Goal: Task Accomplishment & Management: Manage account settings

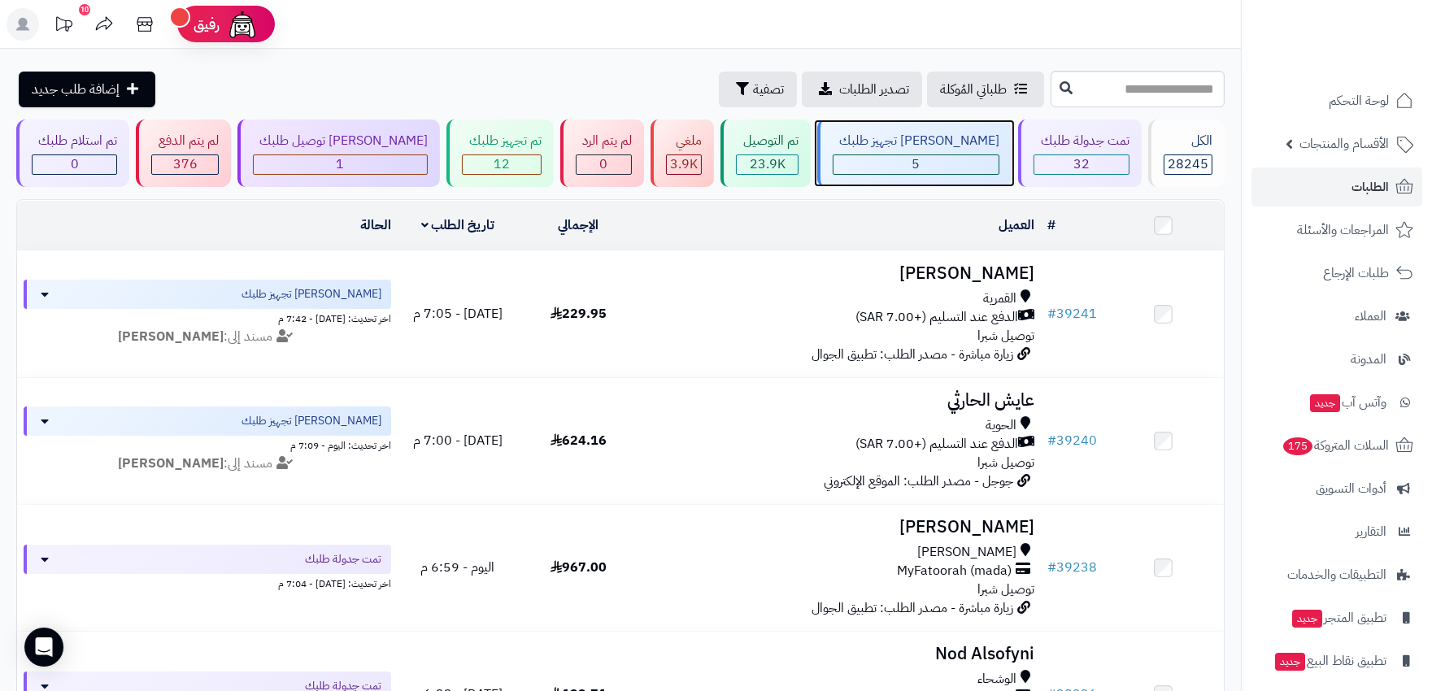
click at [958, 164] on div "5" at bounding box center [915, 164] width 165 height 19
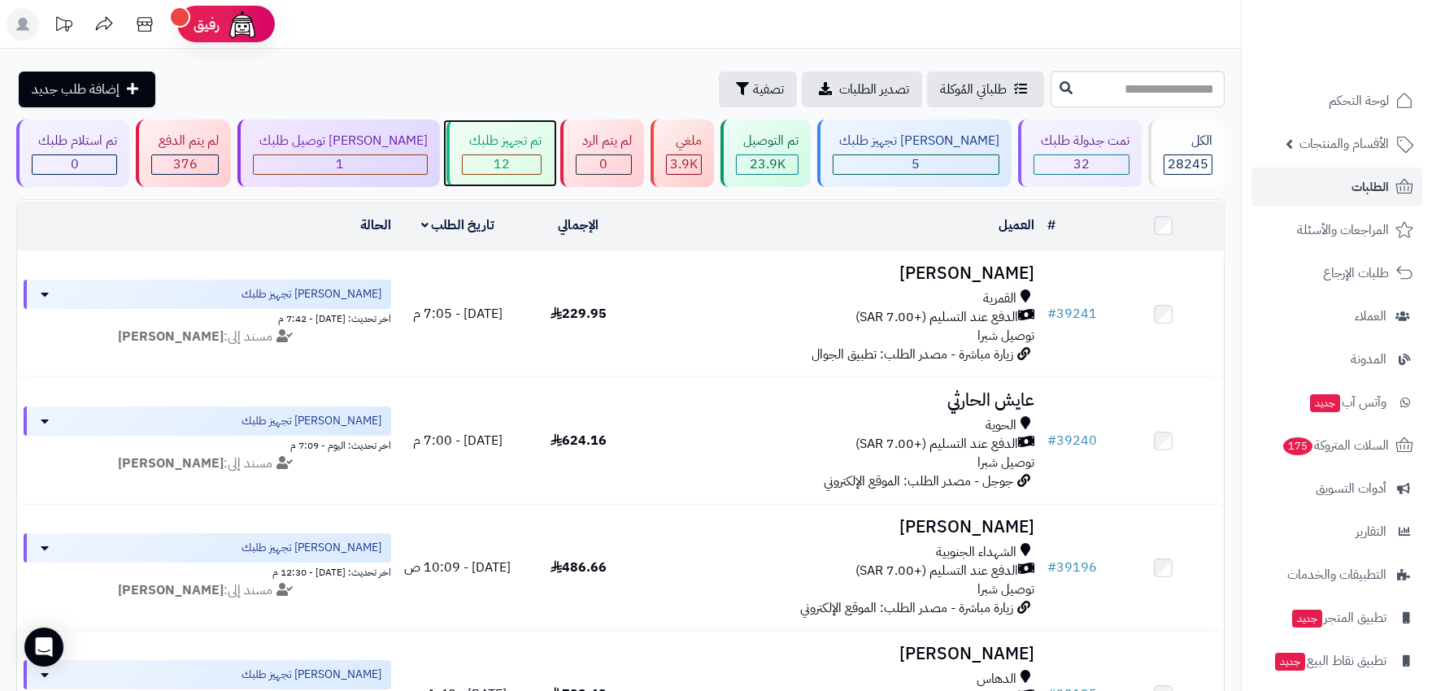
click at [463, 166] on div "12" at bounding box center [501, 164] width 77 height 19
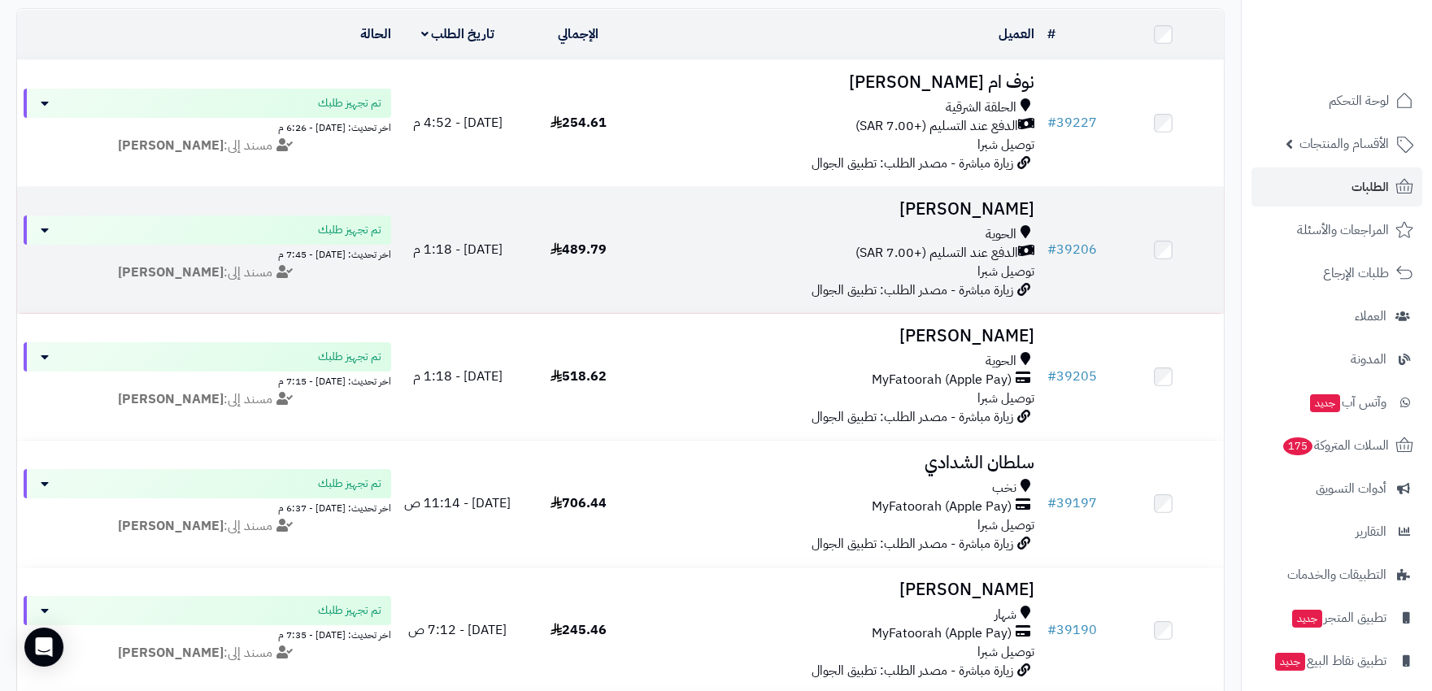
scroll to position [90, 0]
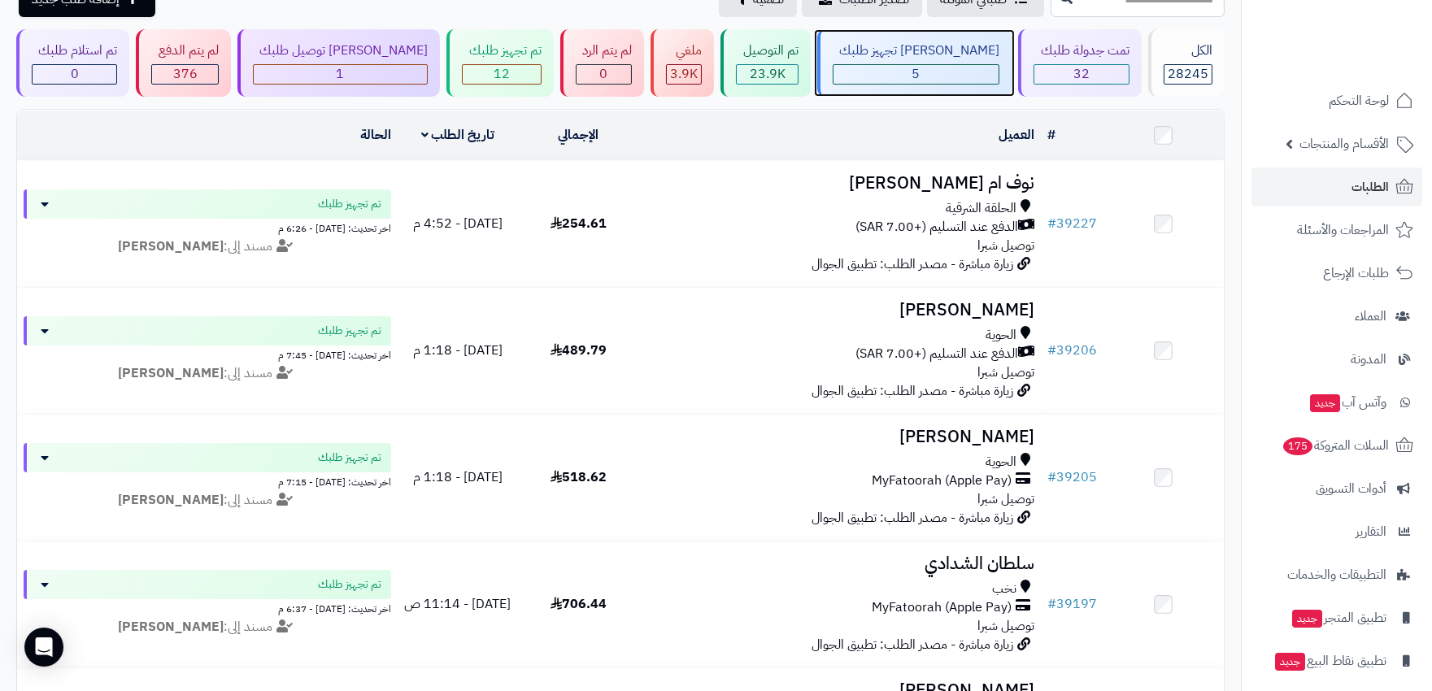
click at [902, 72] on div "5" at bounding box center [915, 74] width 165 height 19
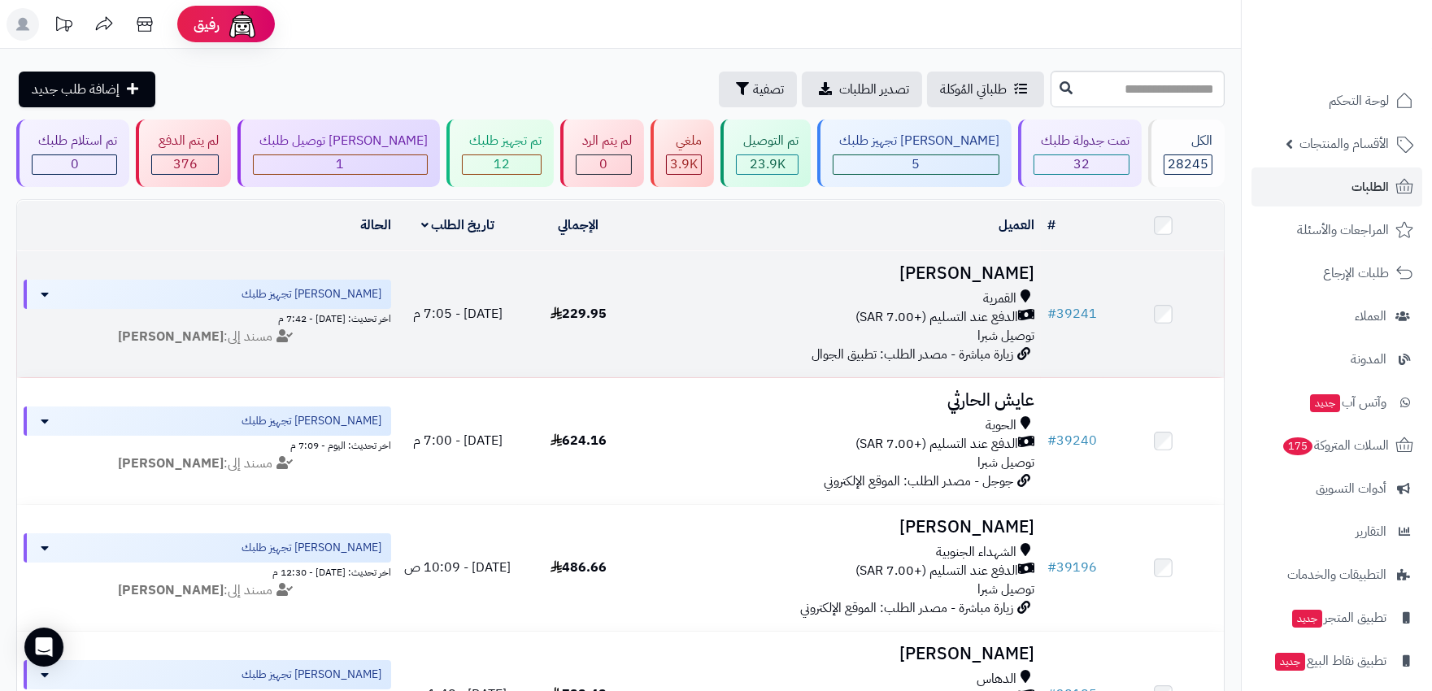
click at [708, 311] on div "الدفع عند التسليم (+7.00 SAR)" at bounding box center [839, 317] width 389 height 19
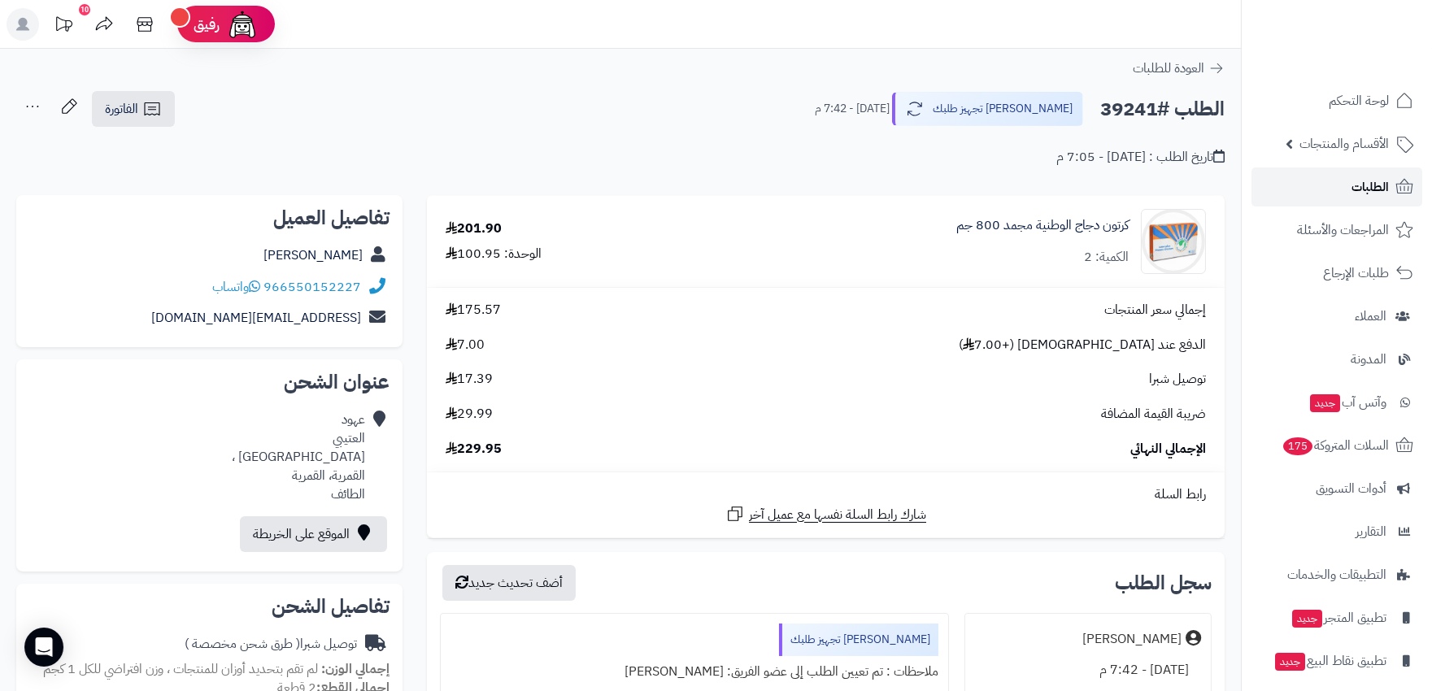
click at [1348, 183] on link "الطلبات" at bounding box center [1336, 186] width 171 height 39
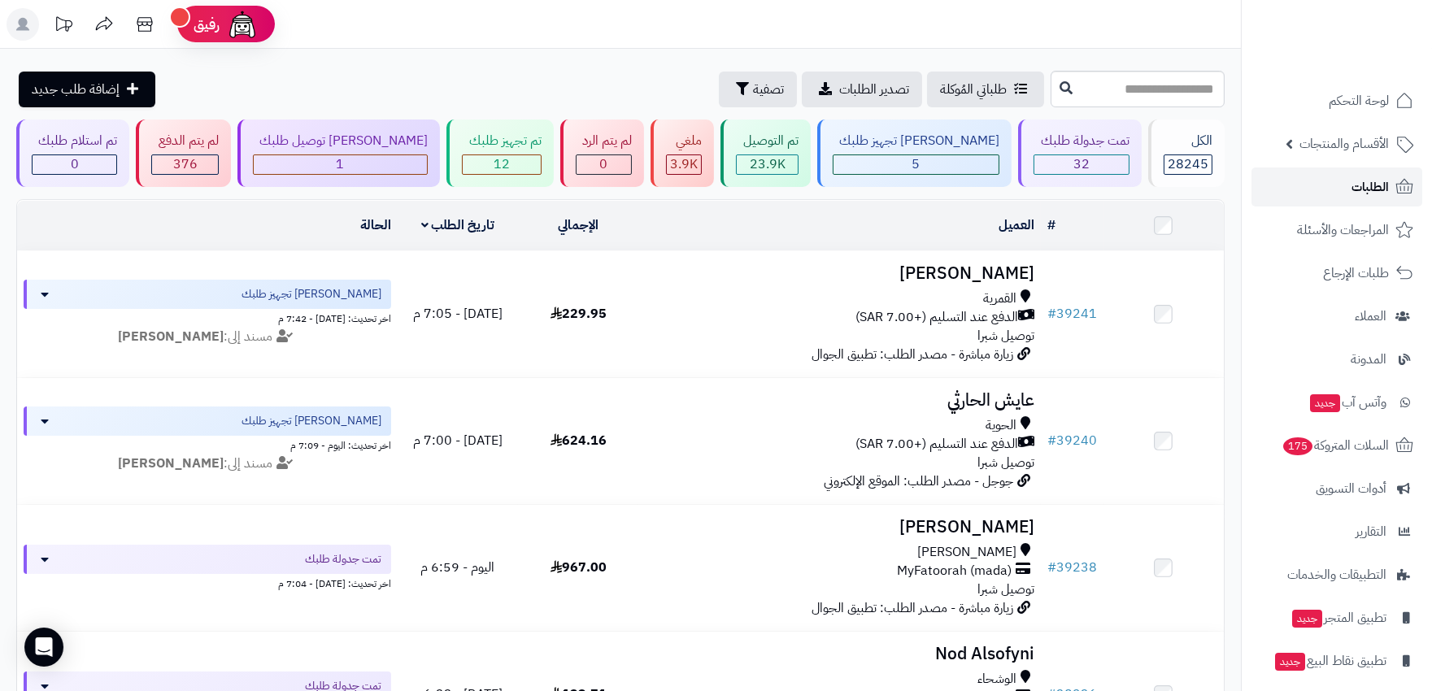
click at [1361, 189] on span "الطلبات" at bounding box center [1369, 187] width 37 height 23
click at [394, 159] on div "1" at bounding box center [340, 164] width 173 height 19
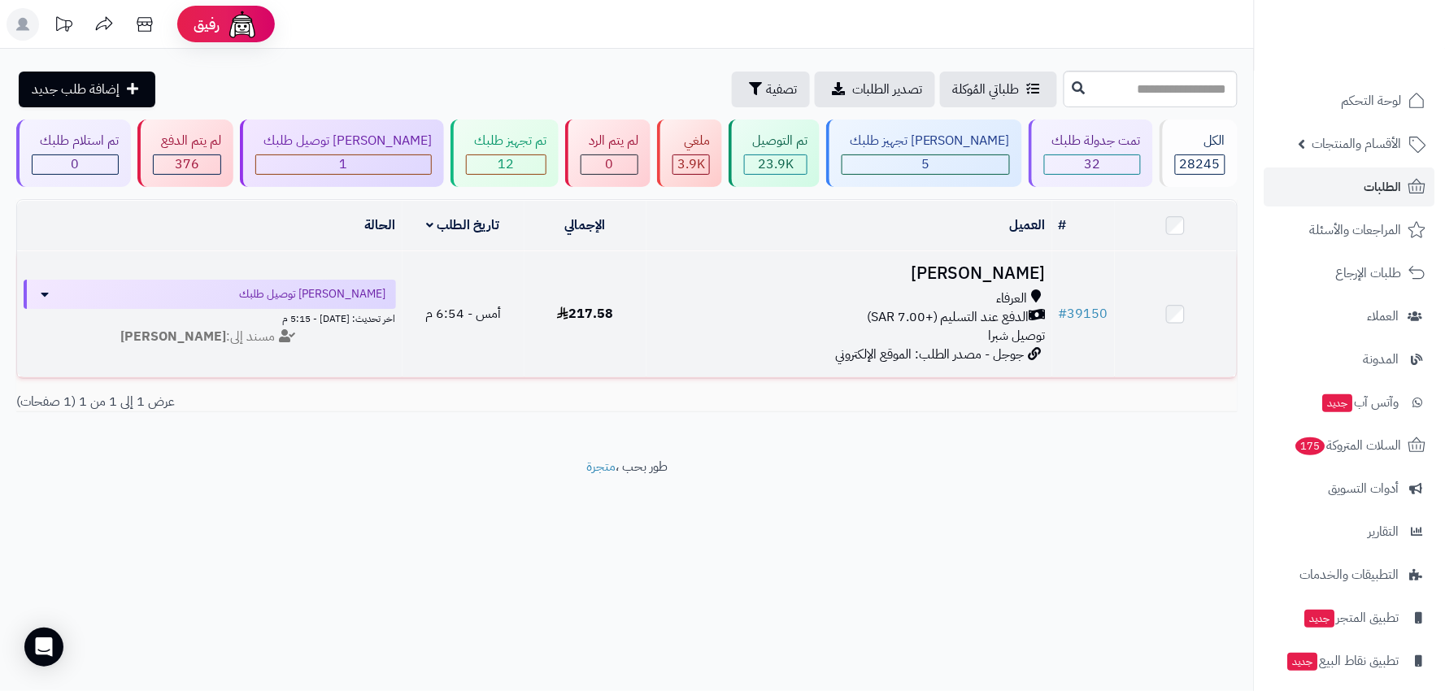
click at [749, 317] on div "الدفع عند التسليم (+7.00 SAR)" at bounding box center [849, 317] width 393 height 19
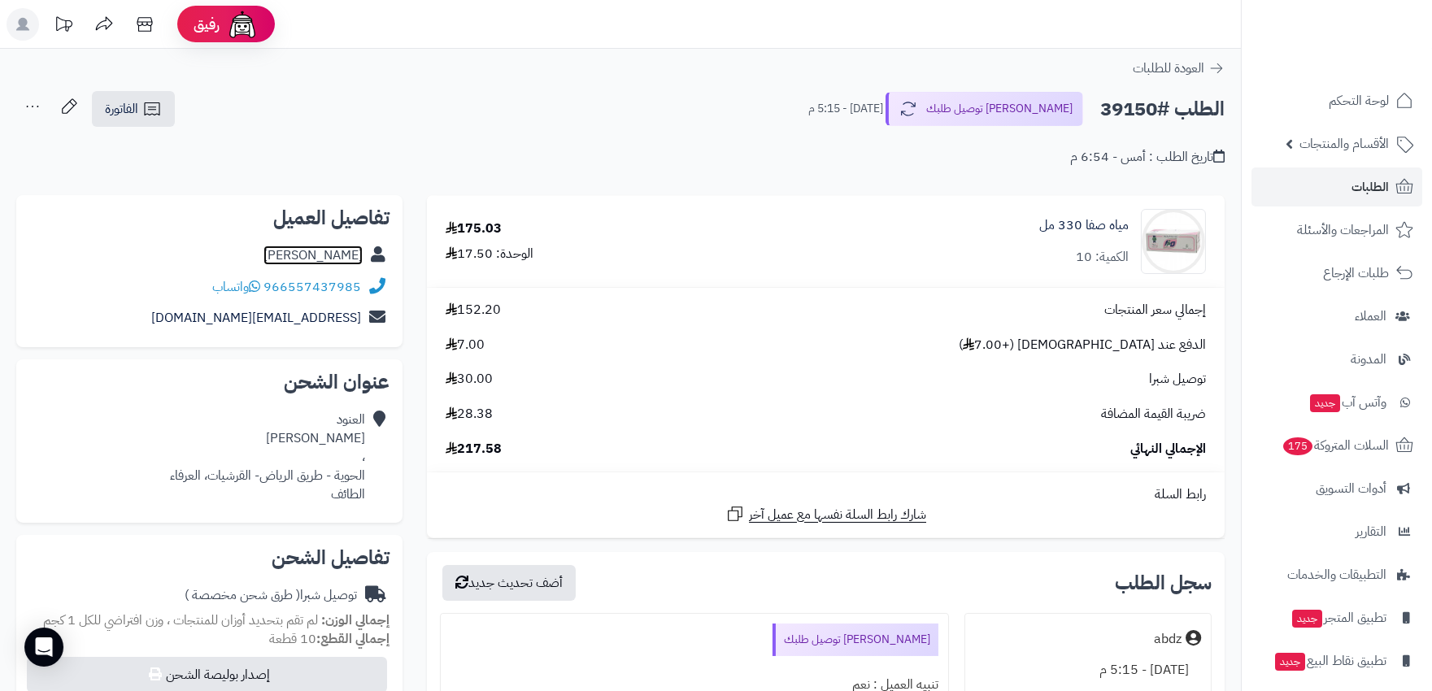
click at [311, 250] on link "[PERSON_NAME]" at bounding box center [312, 256] width 99 height 20
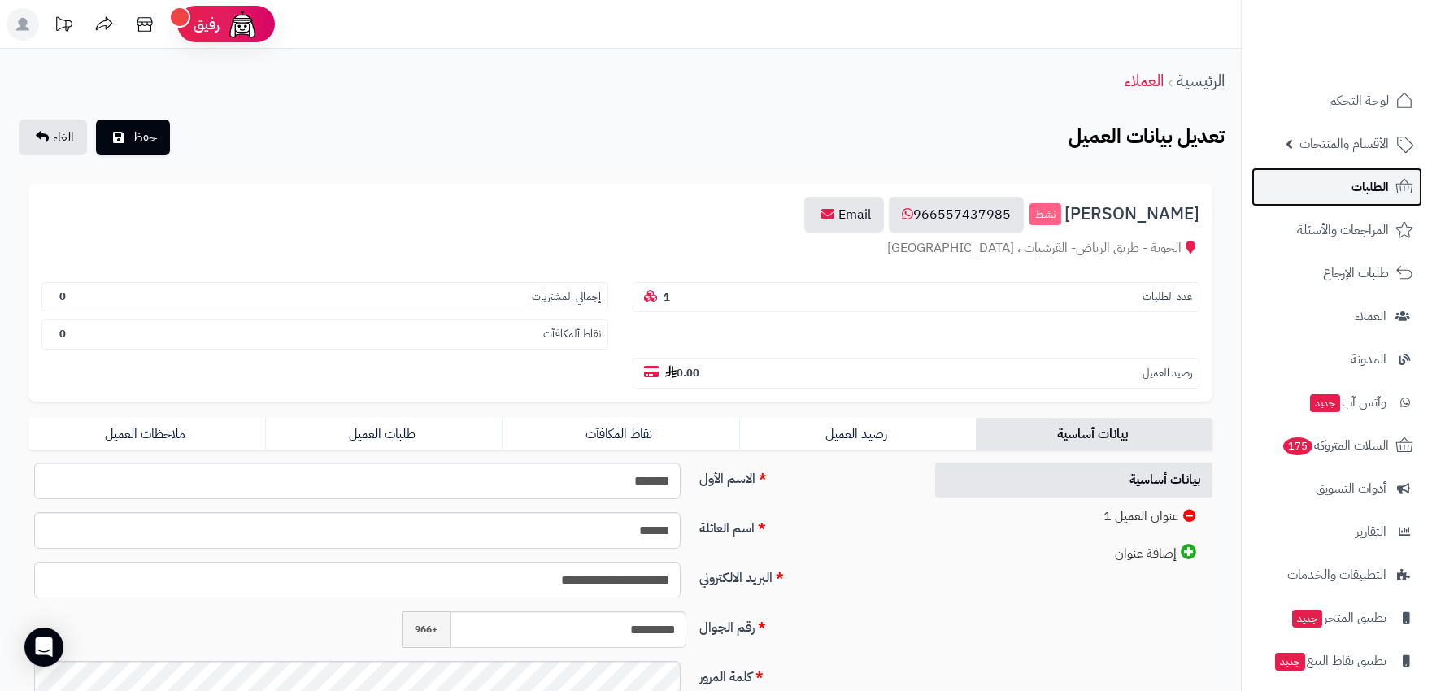
click at [1382, 192] on span "الطلبات" at bounding box center [1369, 187] width 37 height 23
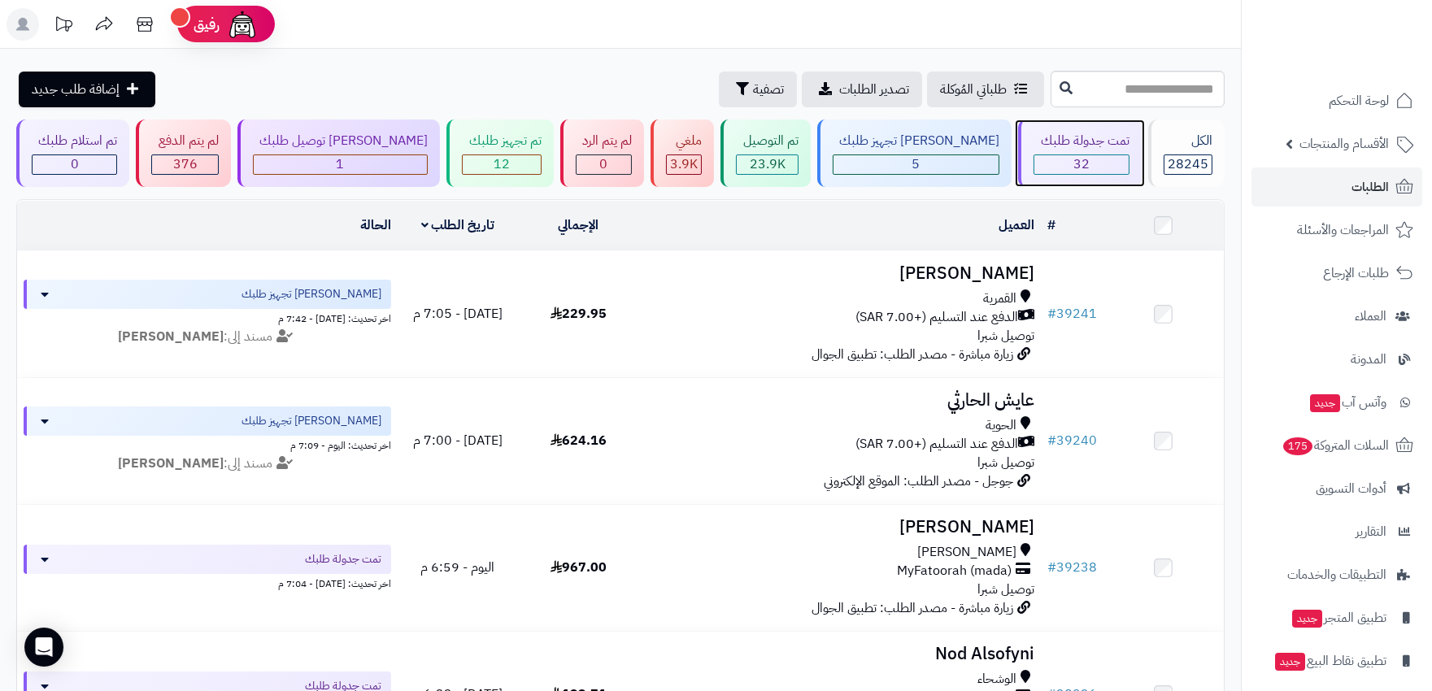
click at [1078, 172] on div "32" at bounding box center [1080, 164] width 93 height 19
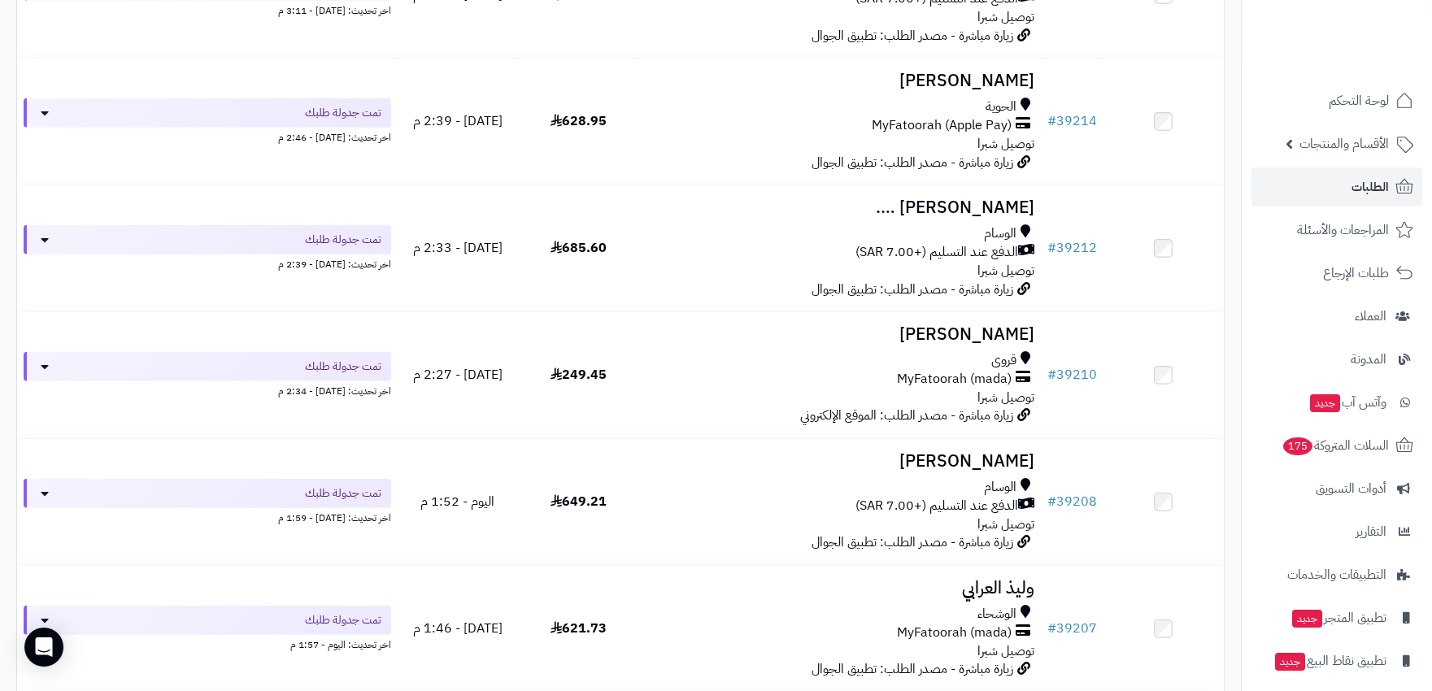
scroll to position [1716, 0]
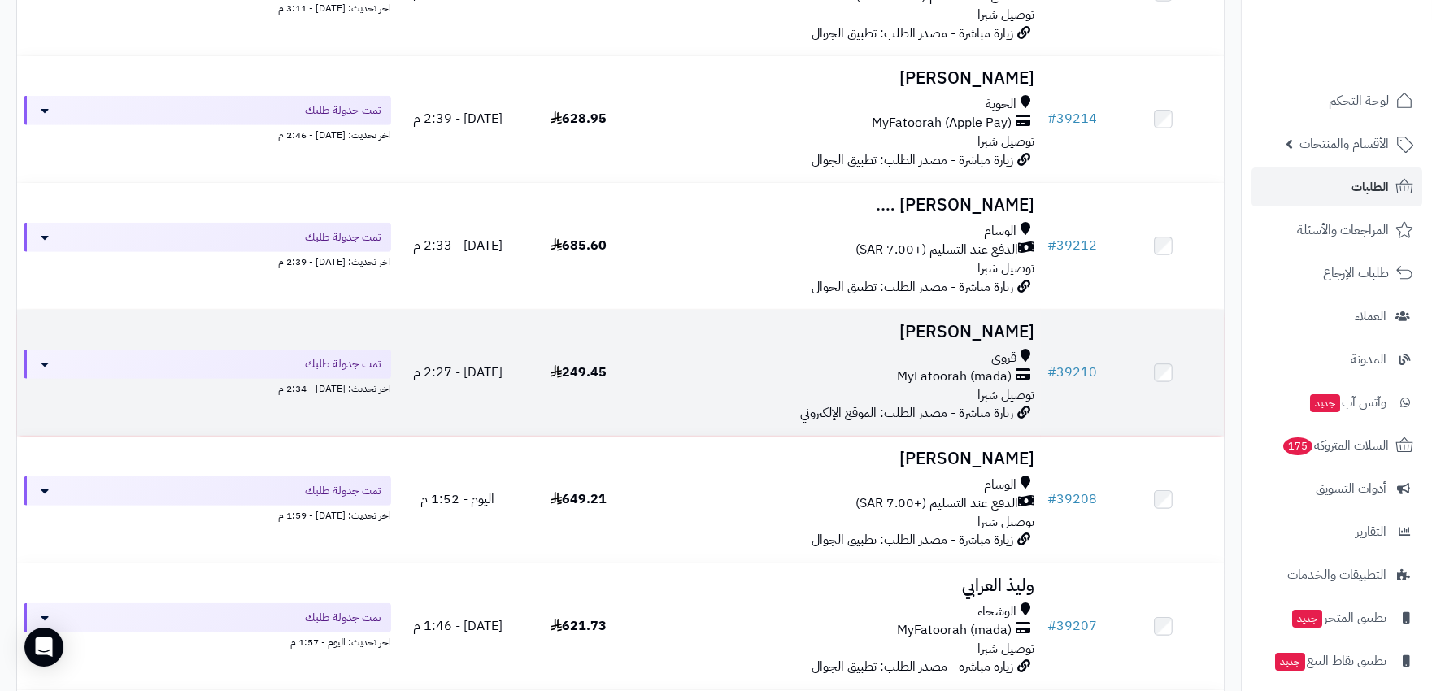
click at [710, 359] on div "قروى" at bounding box center [839, 358] width 389 height 19
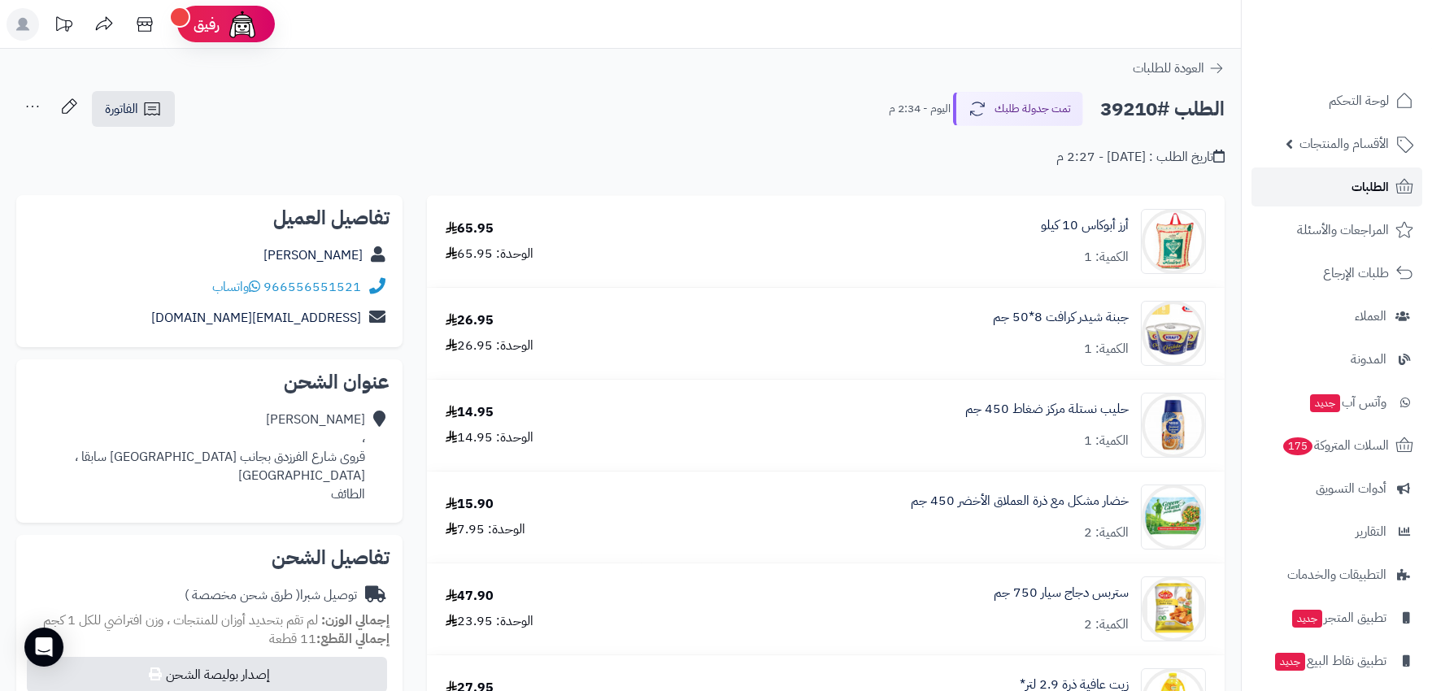
click at [1367, 188] on span "الطلبات" at bounding box center [1369, 187] width 37 height 23
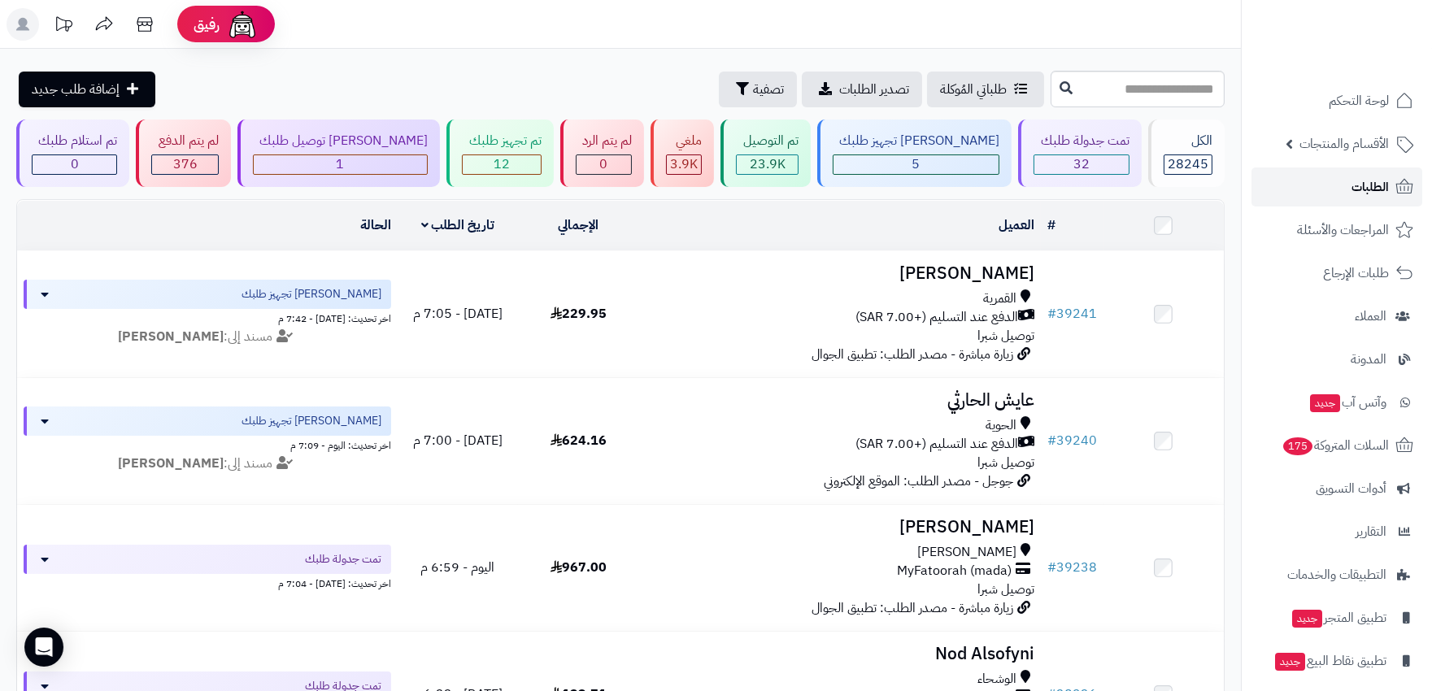
click at [1354, 181] on span "الطلبات" at bounding box center [1369, 187] width 37 height 23
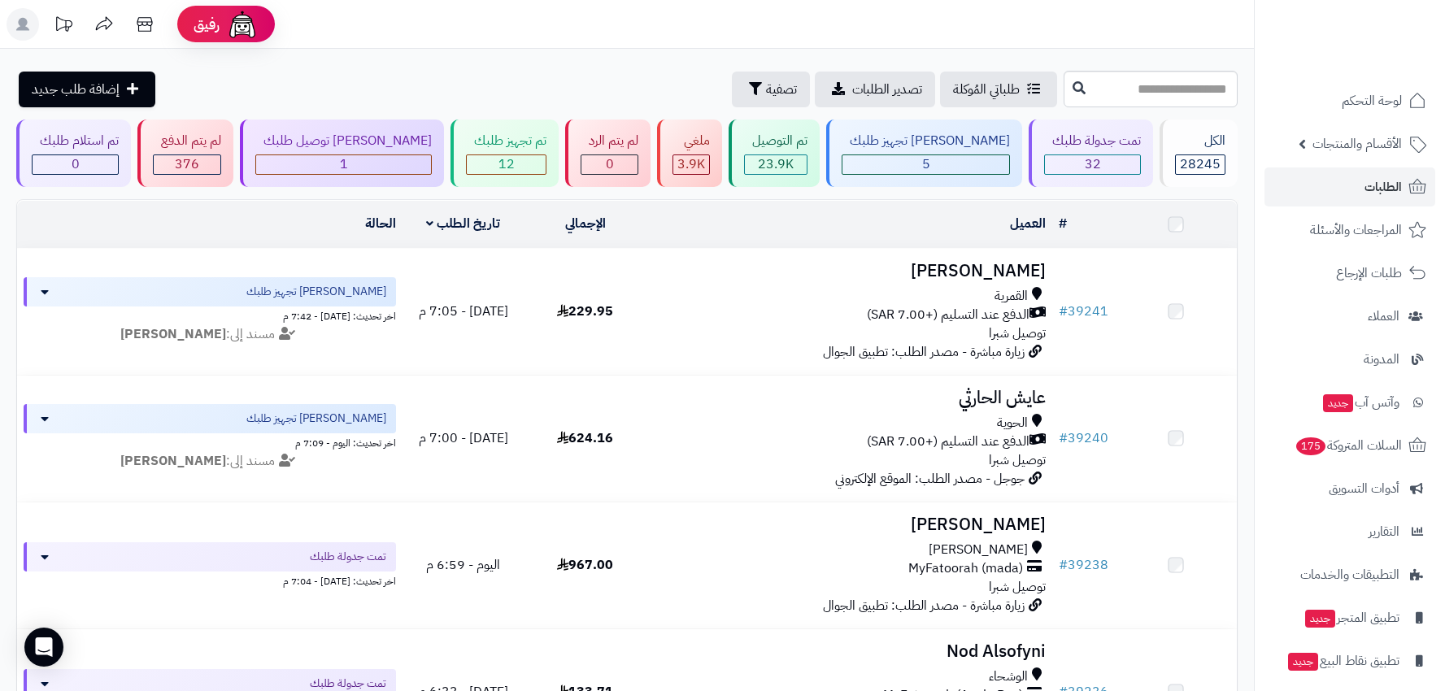
click at [1084, 158] on span "32" at bounding box center [1092, 164] width 16 height 20
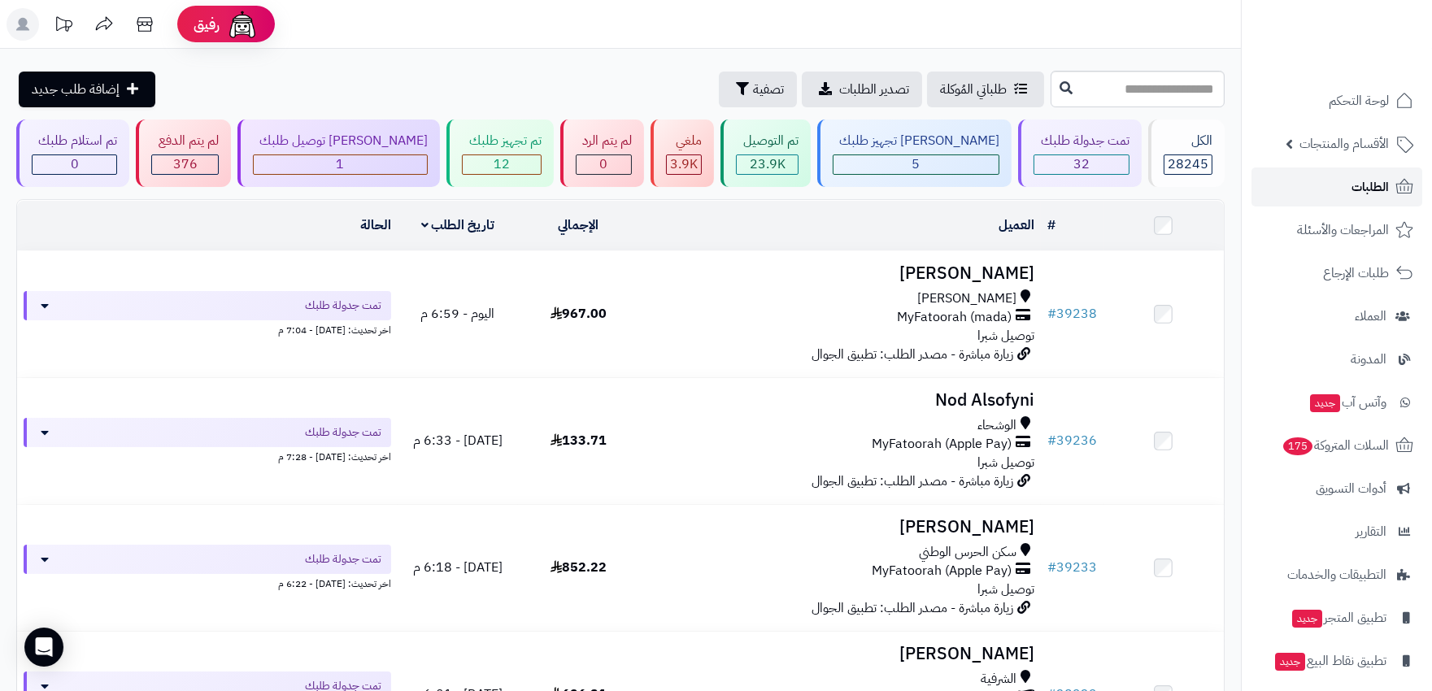
click at [1323, 190] on link "الطلبات" at bounding box center [1336, 186] width 171 height 39
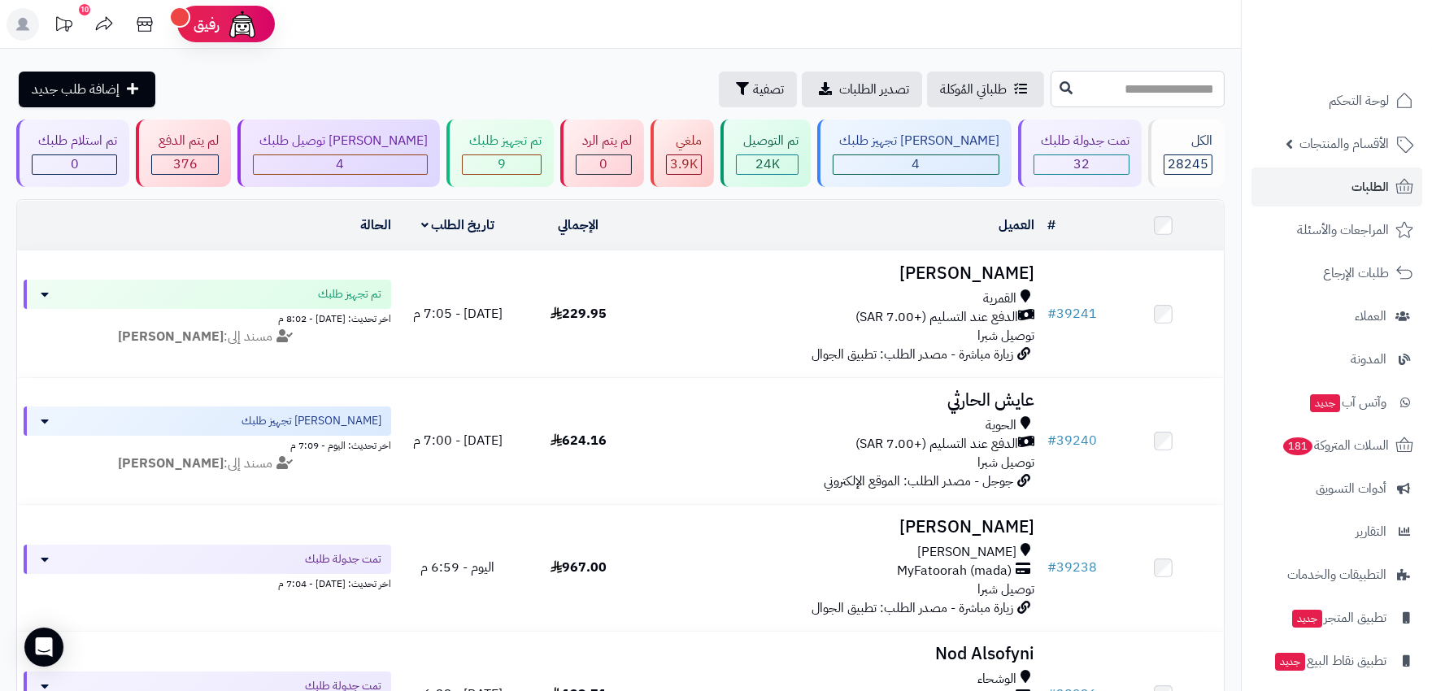
click at [1110, 91] on input "text" at bounding box center [1137, 89] width 174 height 37
type input "*****"
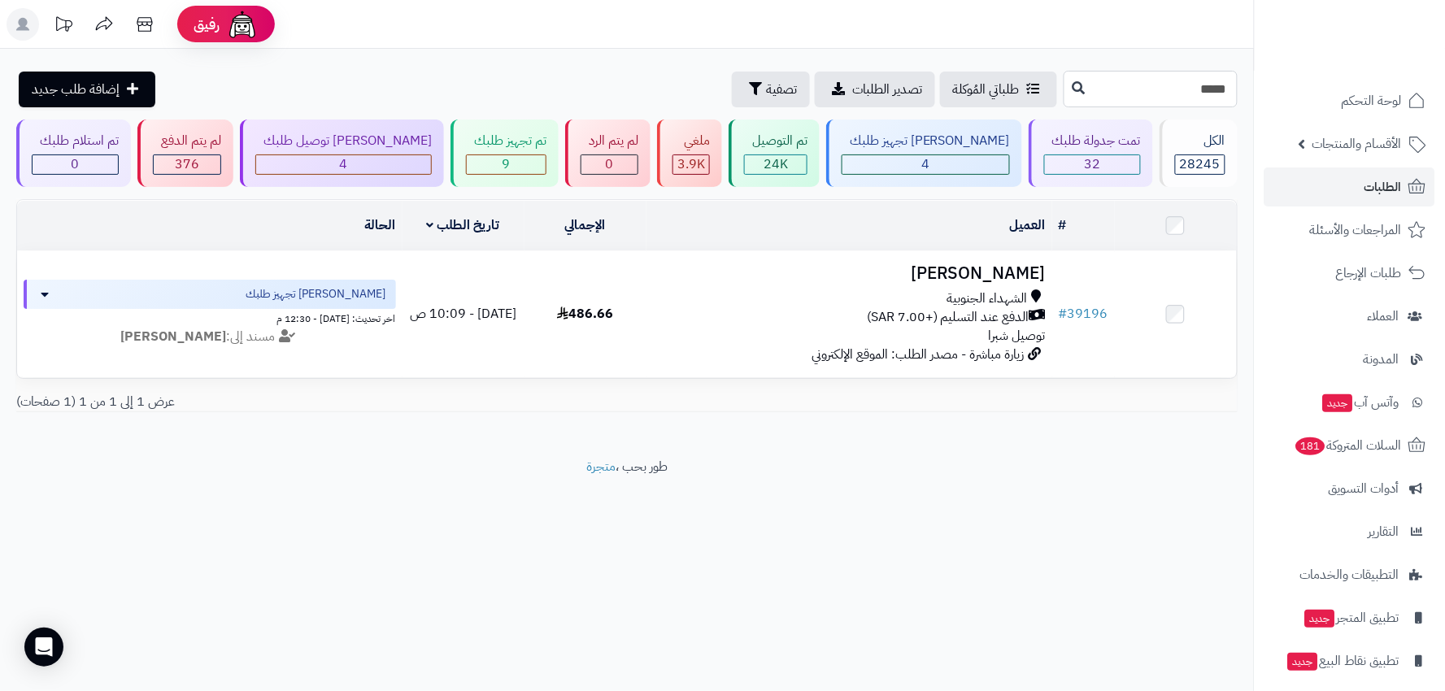
click at [1110, 91] on input "*****" at bounding box center [1150, 89] width 174 height 37
type input "*****"
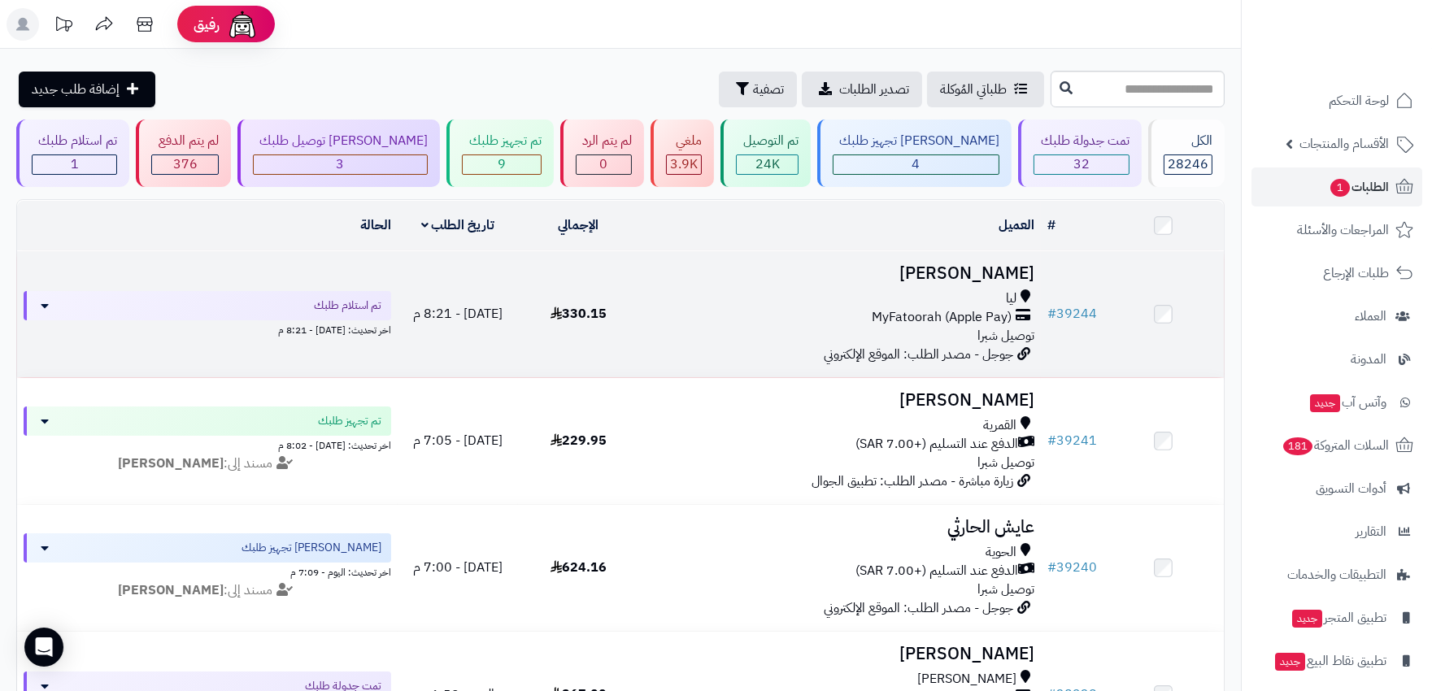
click at [818, 296] on div "ليا" at bounding box center [839, 298] width 389 height 19
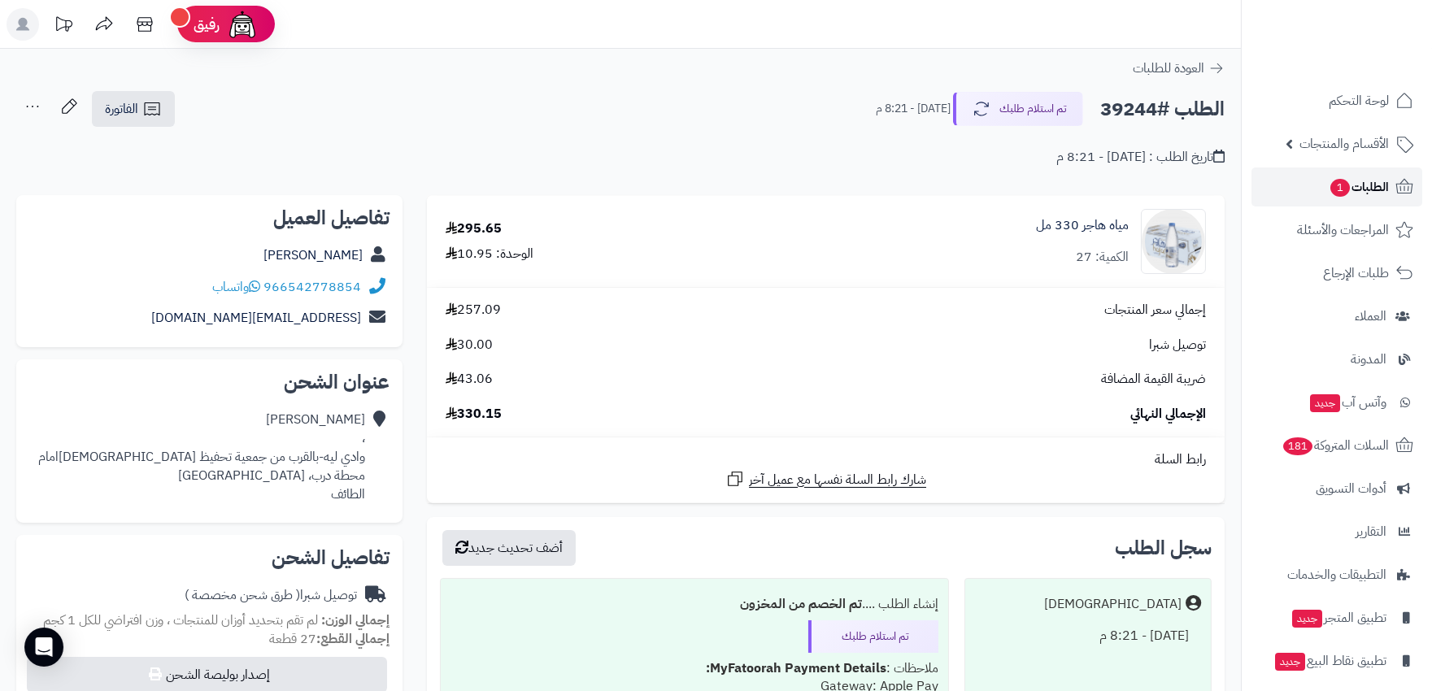
click at [1375, 187] on span "الطلبات 1" at bounding box center [1358, 187] width 60 height 23
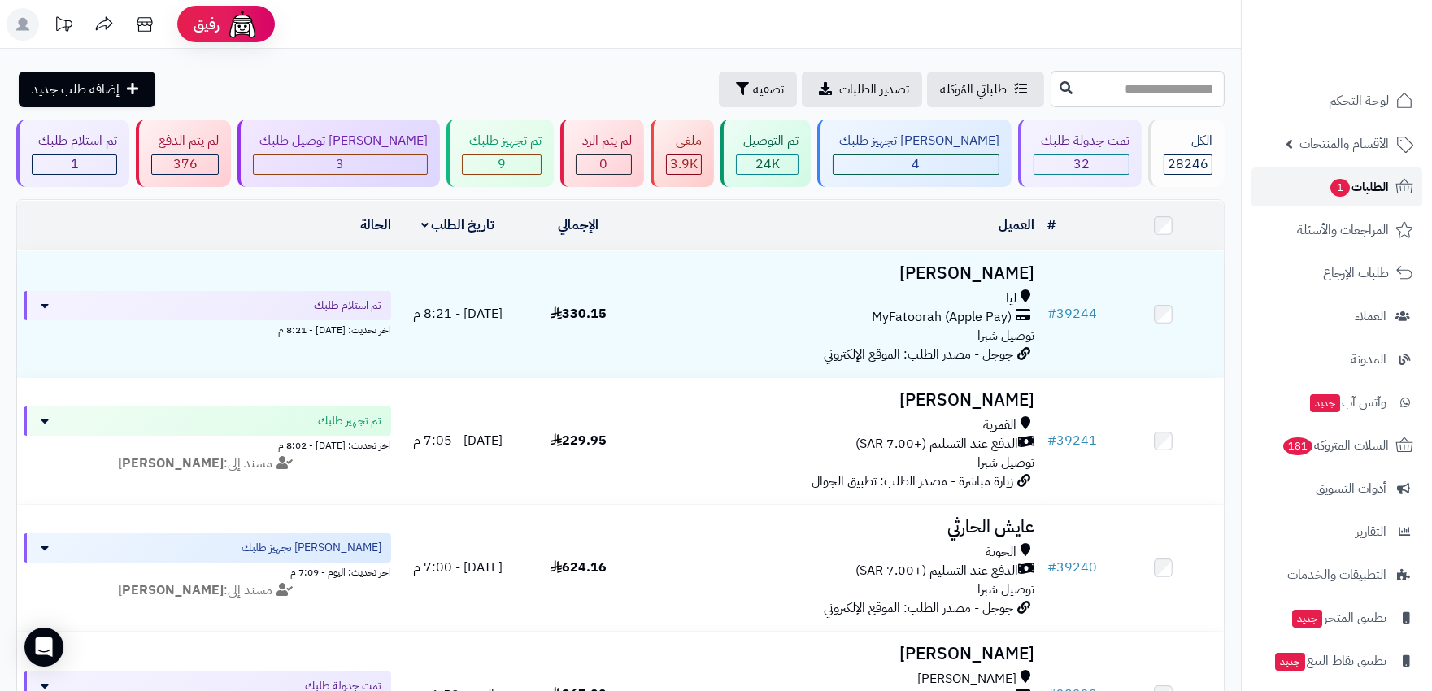
click at [1355, 184] on span "الطلبات 1" at bounding box center [1358, 187] width 60 height 23
click at [1134, 93] on input "text" at bounding box center [1137, 89] width 174 height 37
type input "*****"
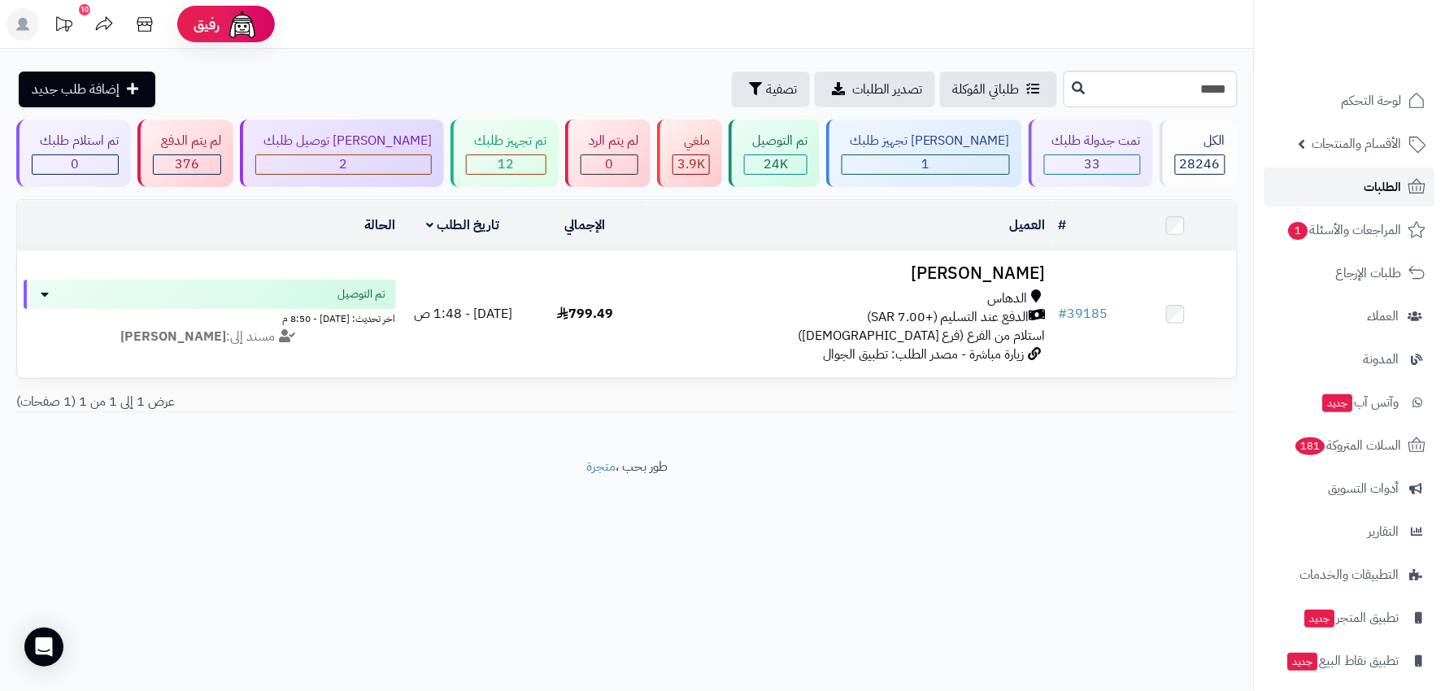
click at [1368, 183] on span "الطلبات" at bounding box center [1382, 187] width 37 height 23
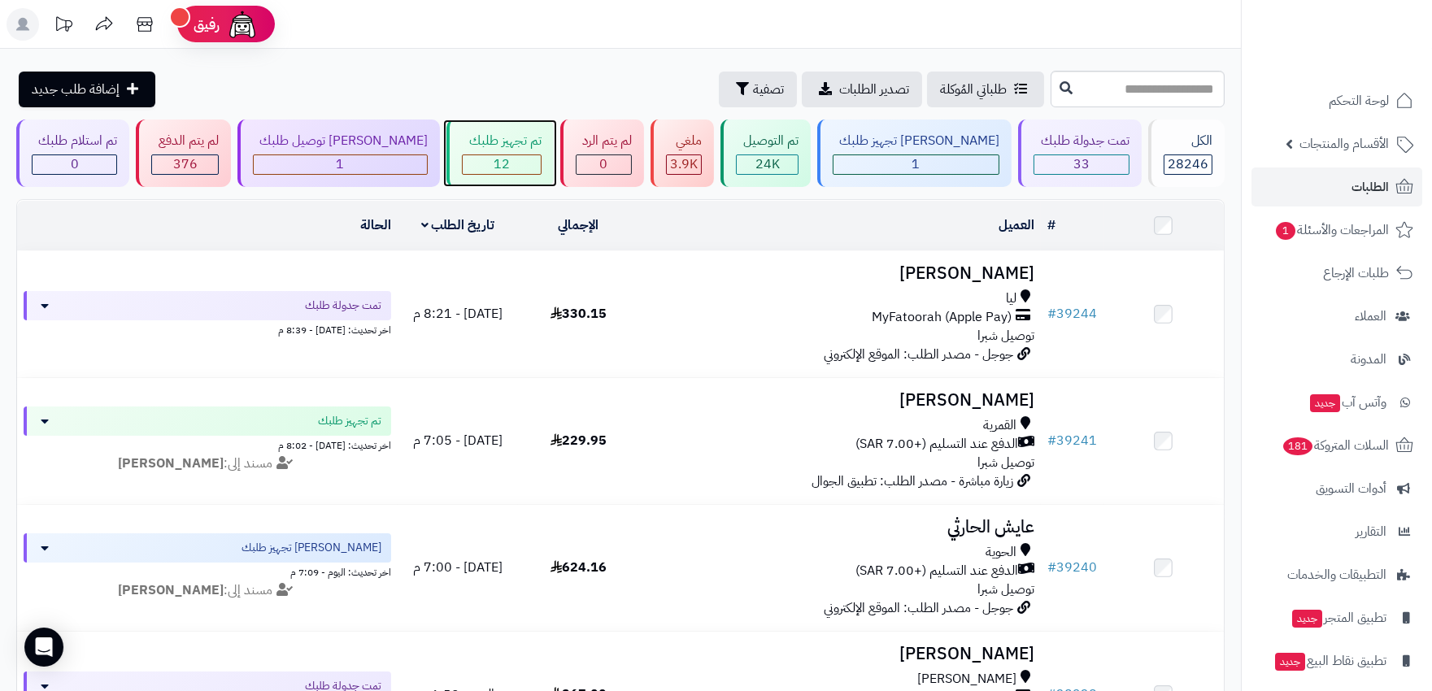
click at [493, 163] on span "12" at bounding box center [501, 164] width 16 height 20
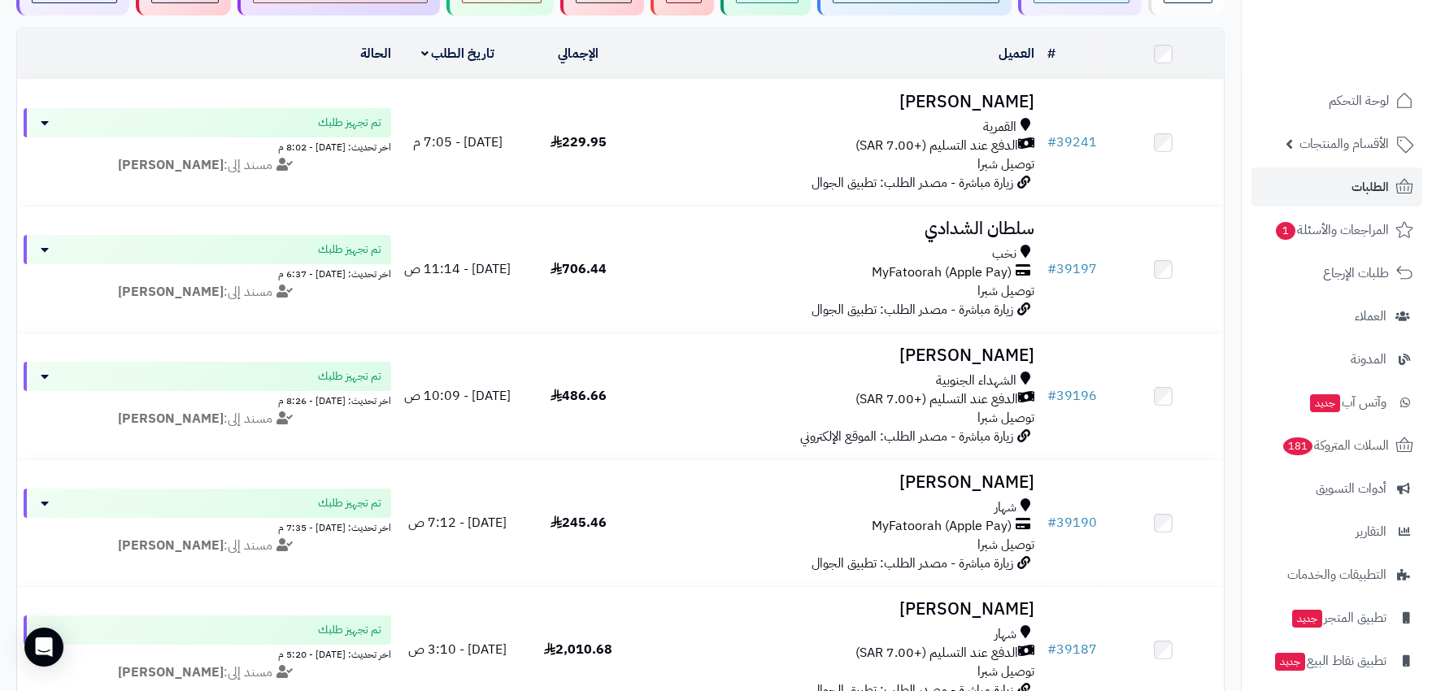
scroll to position [81, 0]
